Goal: Task Accomplishment & Management: Manage account settings

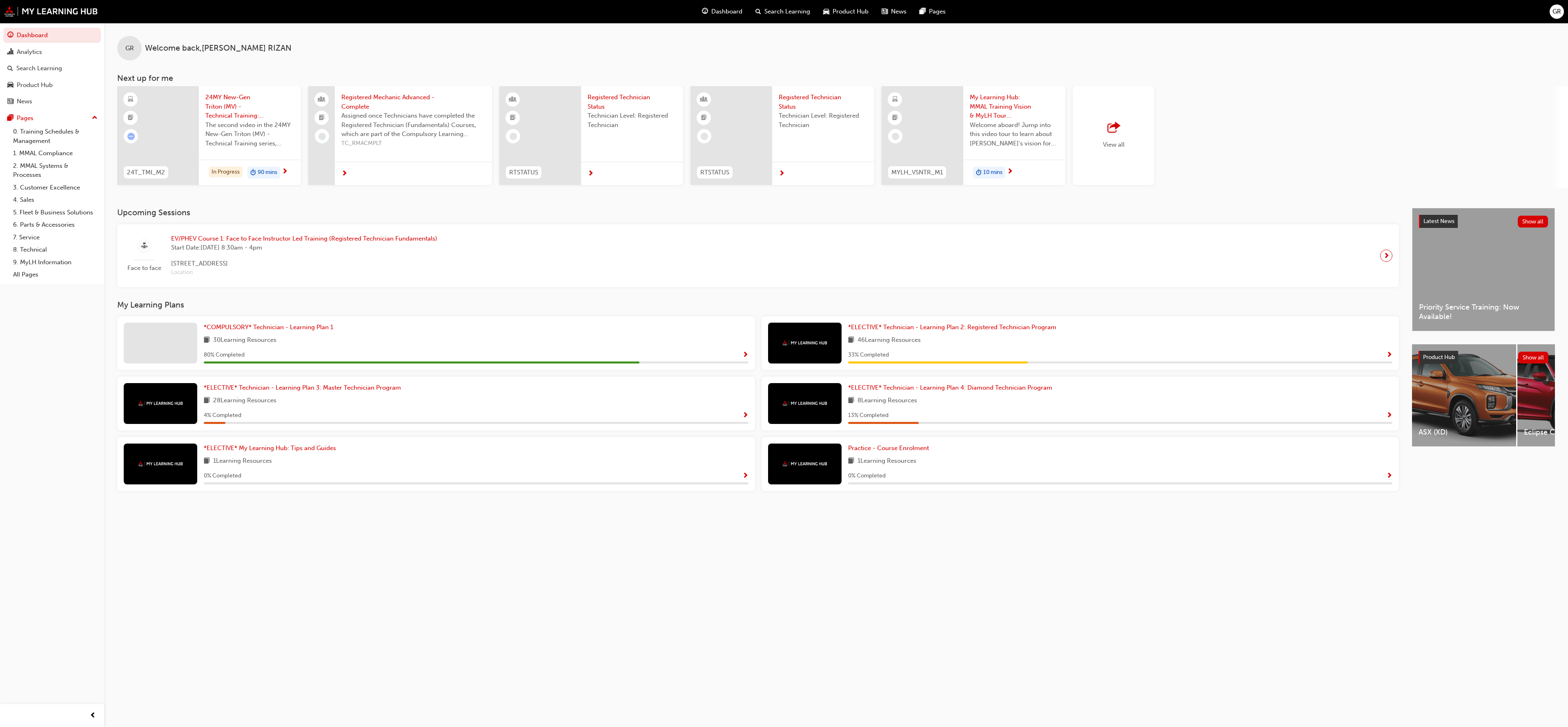
click at [132, 49] on span "GR" at bounding box center [130, 48] width 9 height 9
click at [139, 51] on div "GR" at bounding box center [130, 48] width 24 height 24
drag, startPoint x: 1237, startPoint y: 147, endPoint x: 1258, endPoint y: 115, distance: 38.3
click at [1258, 115] on div "24T_TMI_M2 24MY New-Gen Triton (MV) - Technical Training: Video 2 of 3 The seco…" at bounding box center [690, 138] width 1146 height 102
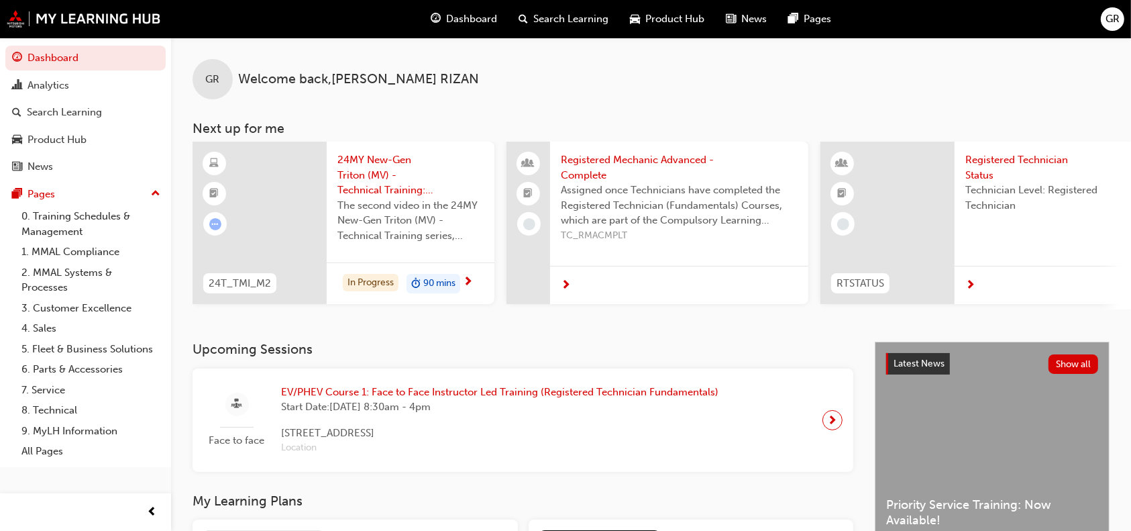
drag, startPoint x: 2392, startPoint y: 10, endPoint x: 636, endPoint y: 361, distance: 1790.9
click at [636, 357] on h3 "Upcoming Sessions" at bounding box center [523, 348] width 661 height 15
click at [1104, 10] on div "GR" at bounding box center [1112, 18] width 23 height 23
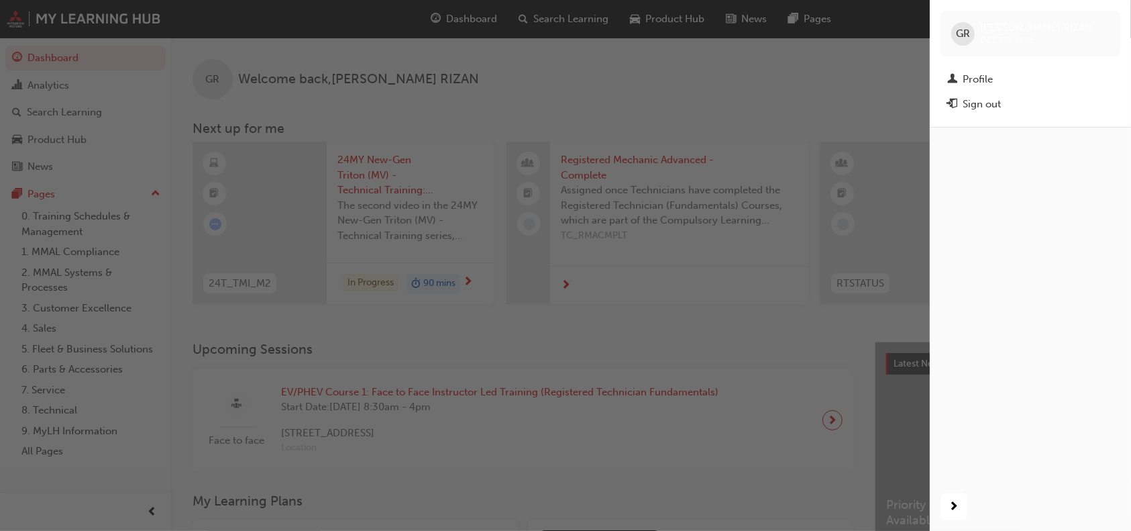
click at [967, 109] on div "Sign out" at bounding box center [982, 104] width 38 height 15
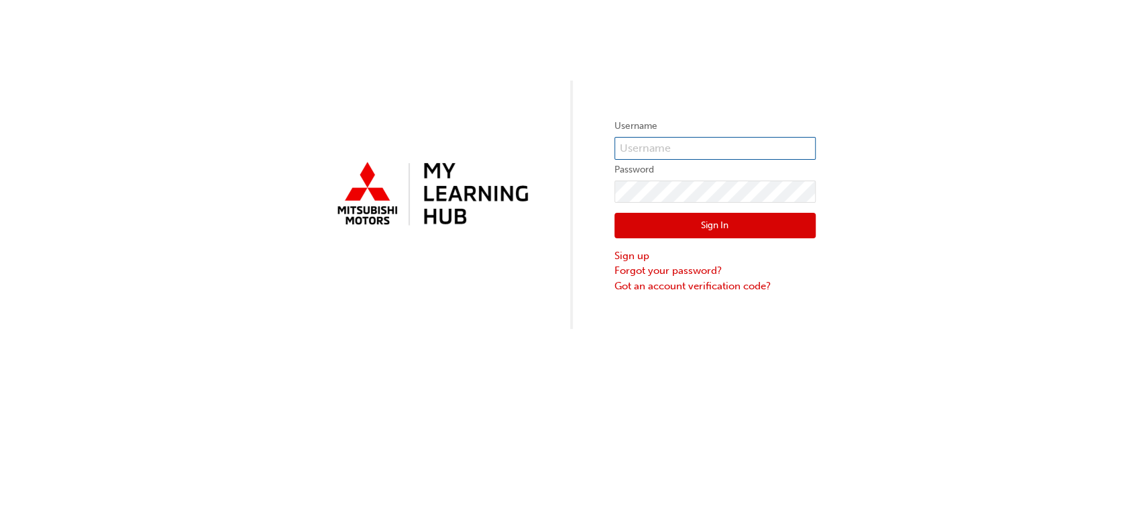
click at [660, 158] on input "text" at bounding box center [714, 148] width 201 height 23
type input "0005861552"
click button "Sign In" at bounding box center [714, 225] width 201 height 25
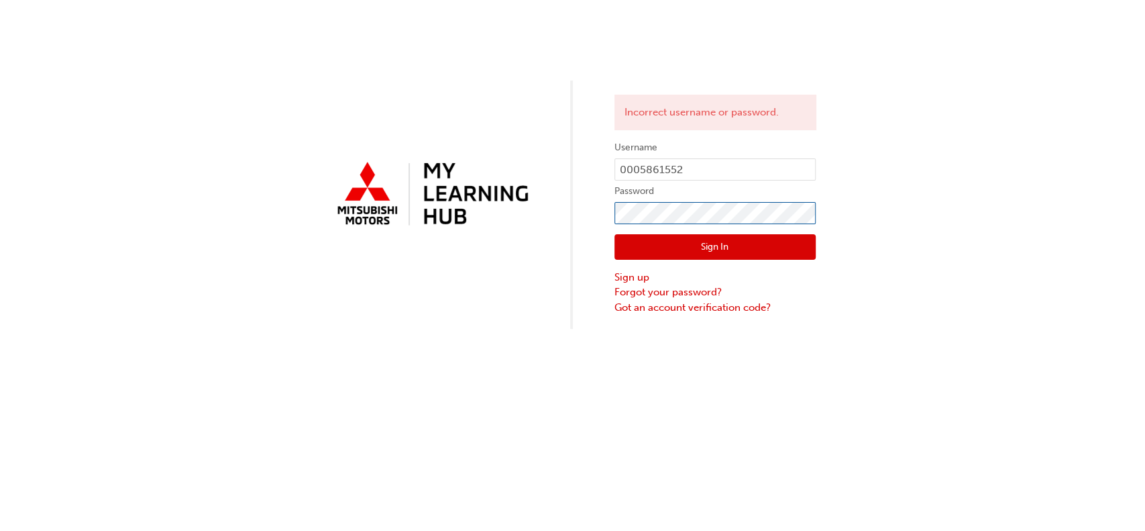
click button "Sign In" at bounding box center [714, 246] width 201 height 25
